Goal: Information Seeking & Learning: Learn about a topic

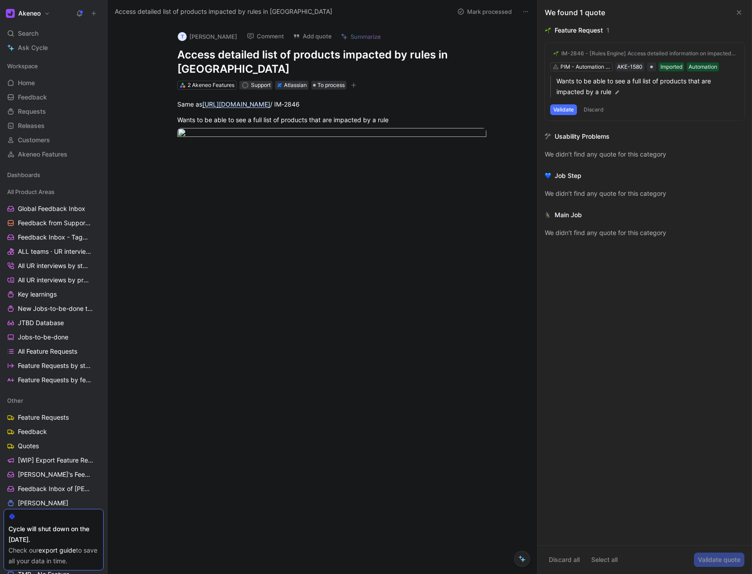
click at [630, 65] on div "IM-2846 - [Rules Engine] Access detailed information on impacted products PIM -…" at bounding box center [645, 82] width 200 height 78
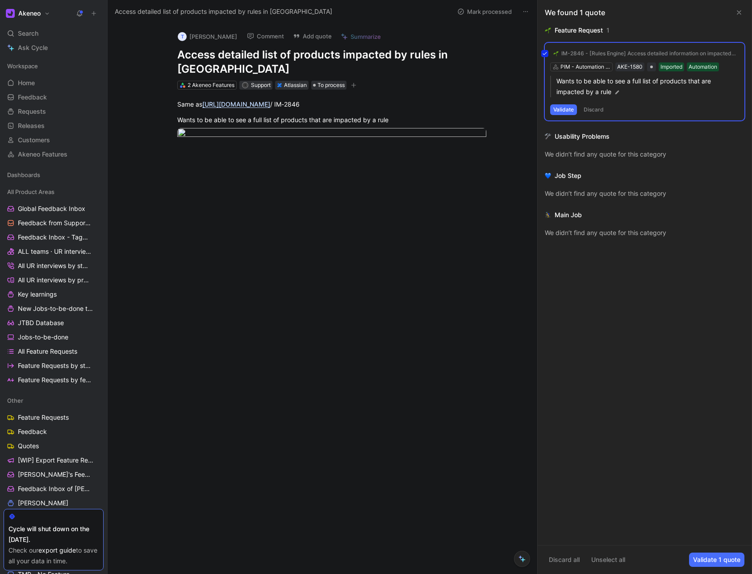
click at [636, 67] on div "IM-2846 - [Rules Engine] Access detailed information on impacted products PIM -…" at bounding box center [645, 82] width 200 height 78
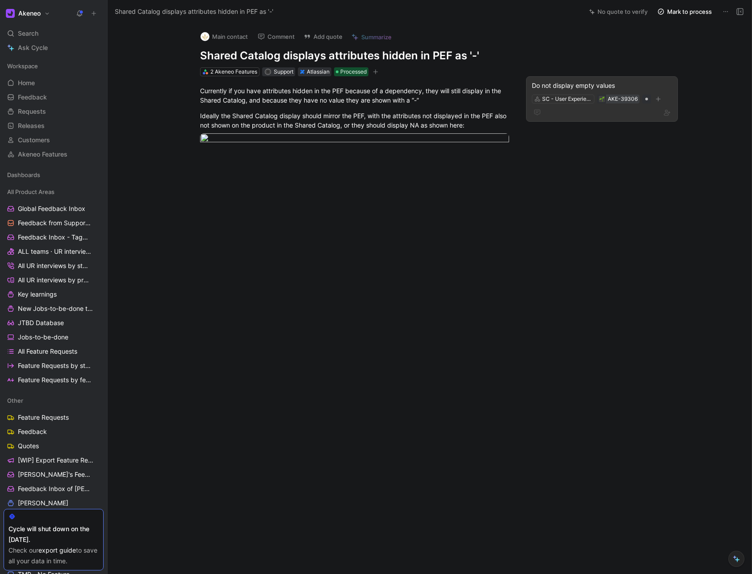
click at [614, 101] on div "AKE-39306" at bounding box center [622, 99] width 30 height 9
click at [569, 94] on div "SC - User Experience AKE-39306" at bounding box center [602, 99] width 142 height 11
click at [618, 99] on div "AKE-39306" at bounding box center [622, 99] width 30 height 9
click at [641, 116] on div at bounding box center [602, 112] width 140 height 11
